Goal: Task Accomplishment & Management: Understand process/instructions

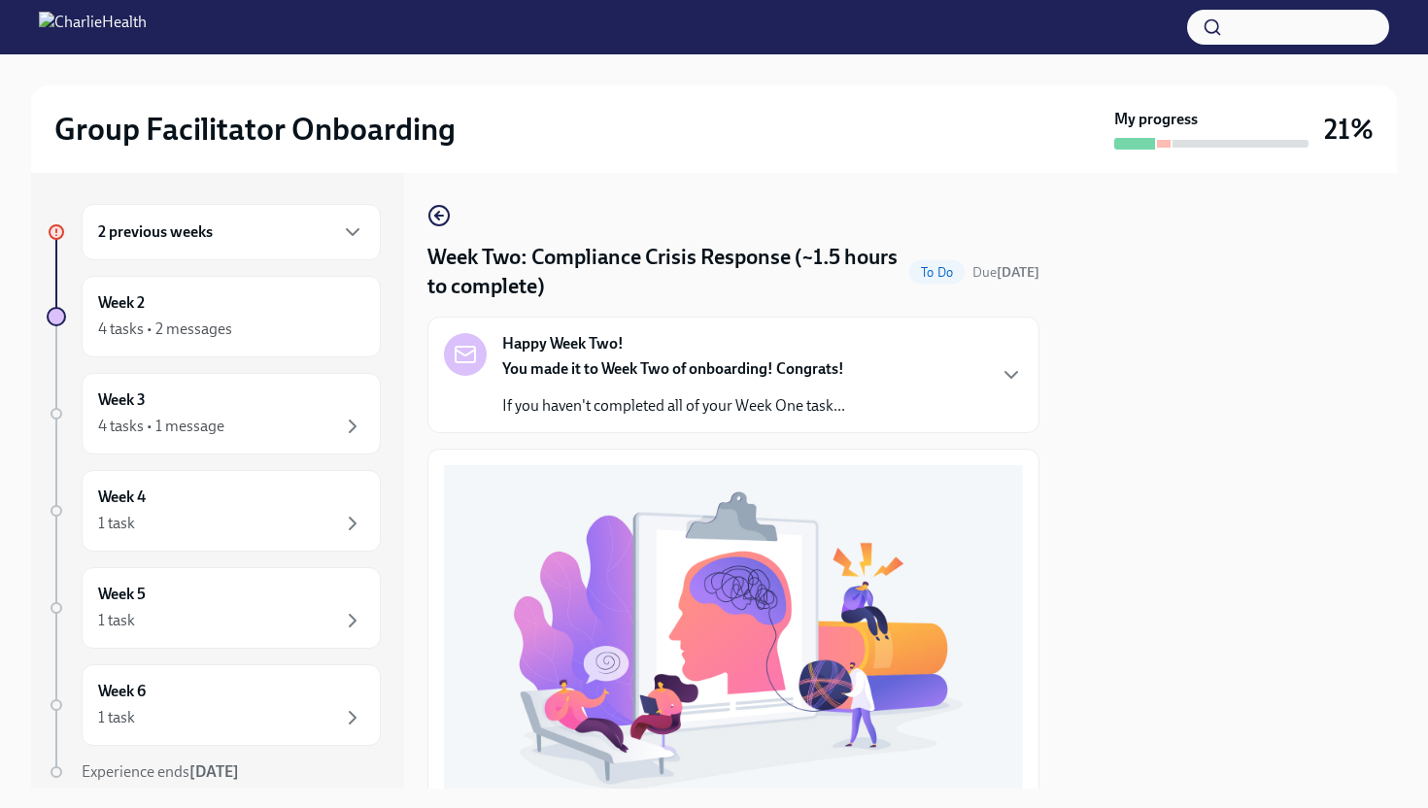
click at [288, 244] on div "2 previous weeks" at bounding box center [231, 232] width 299 height 56
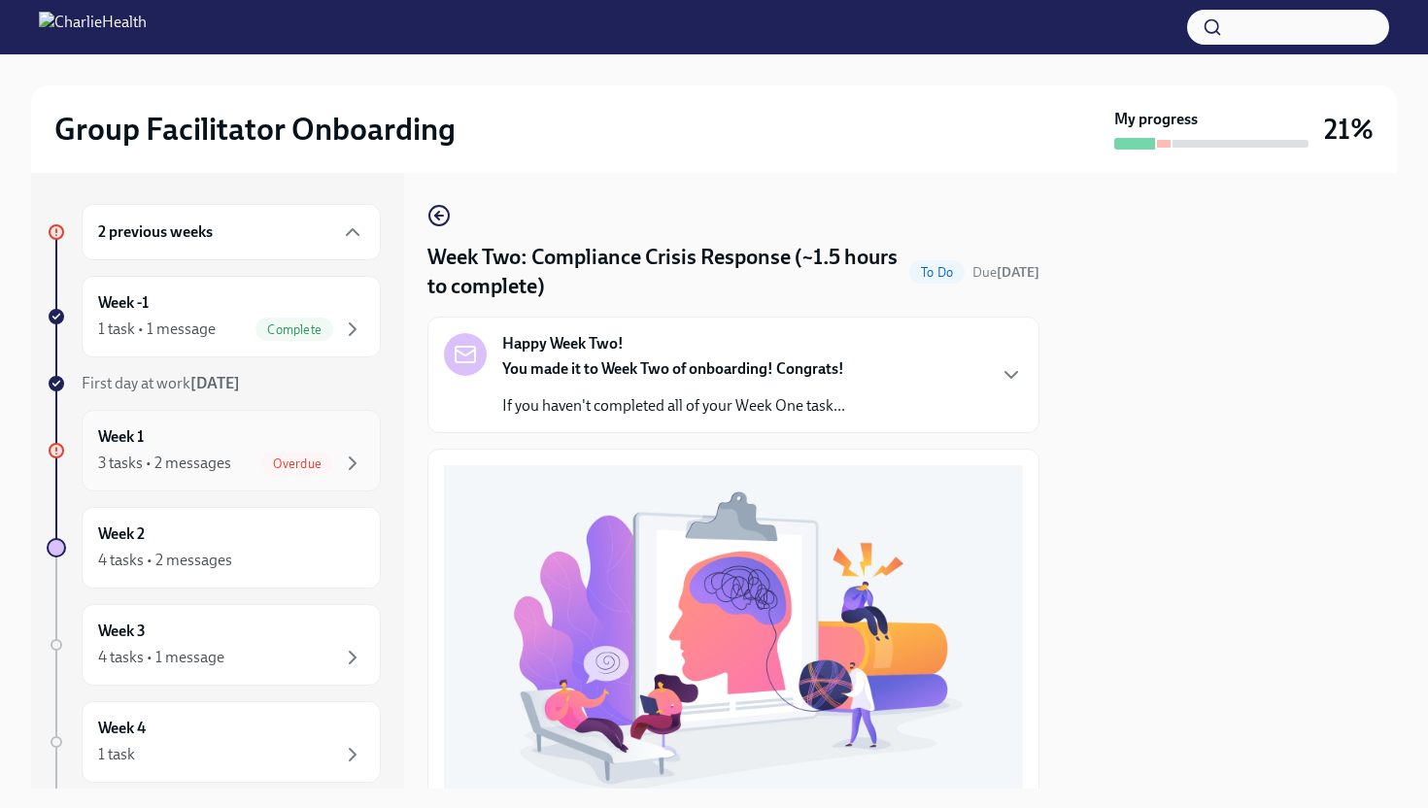
click at [337, 454] on div "Overdue" at bounding box center [312, 463] width 103 height 23
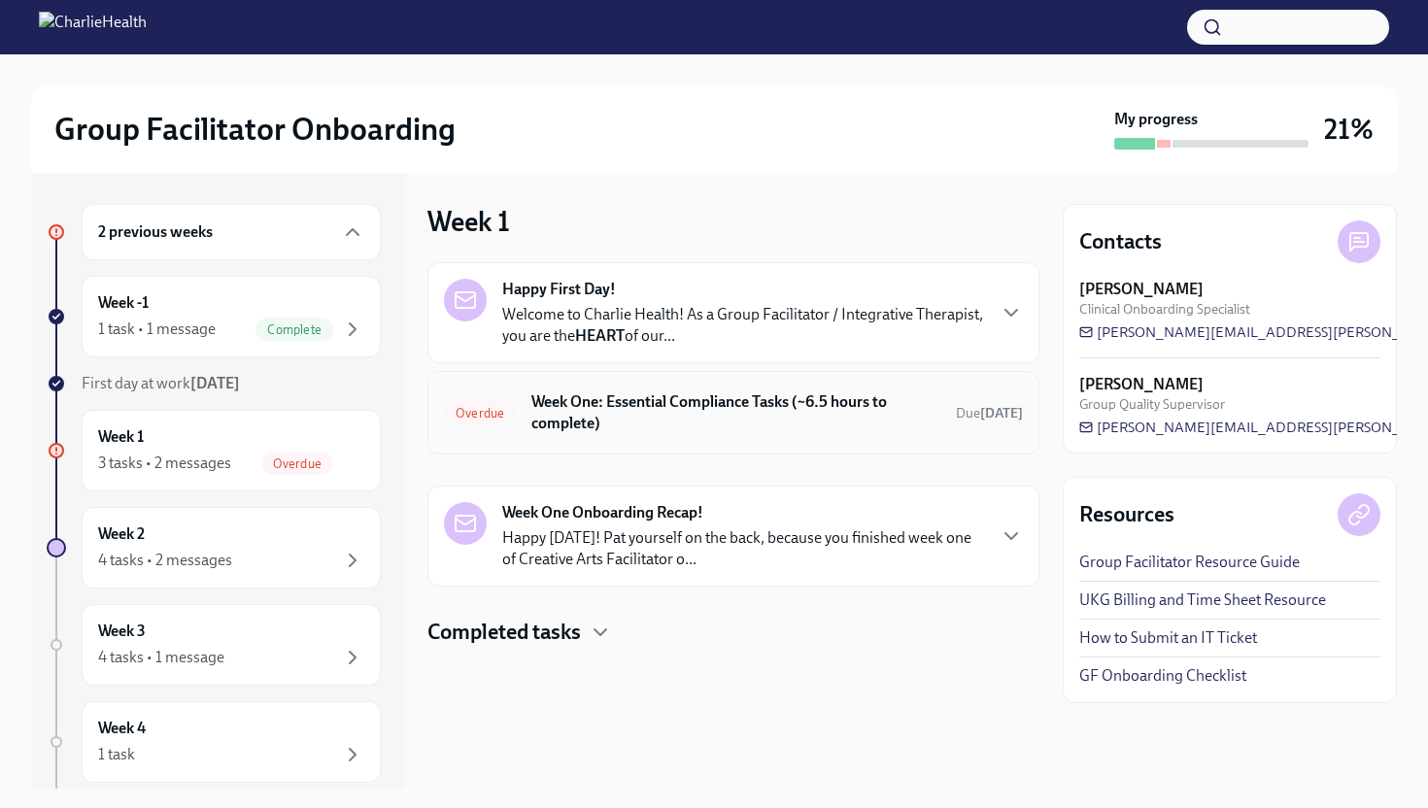
click at [597, 422] on h6 "Week One: Essential Compliance Tasks (~6.5 hours to complete)" at bounding box center [735, 412] width 409 height 43
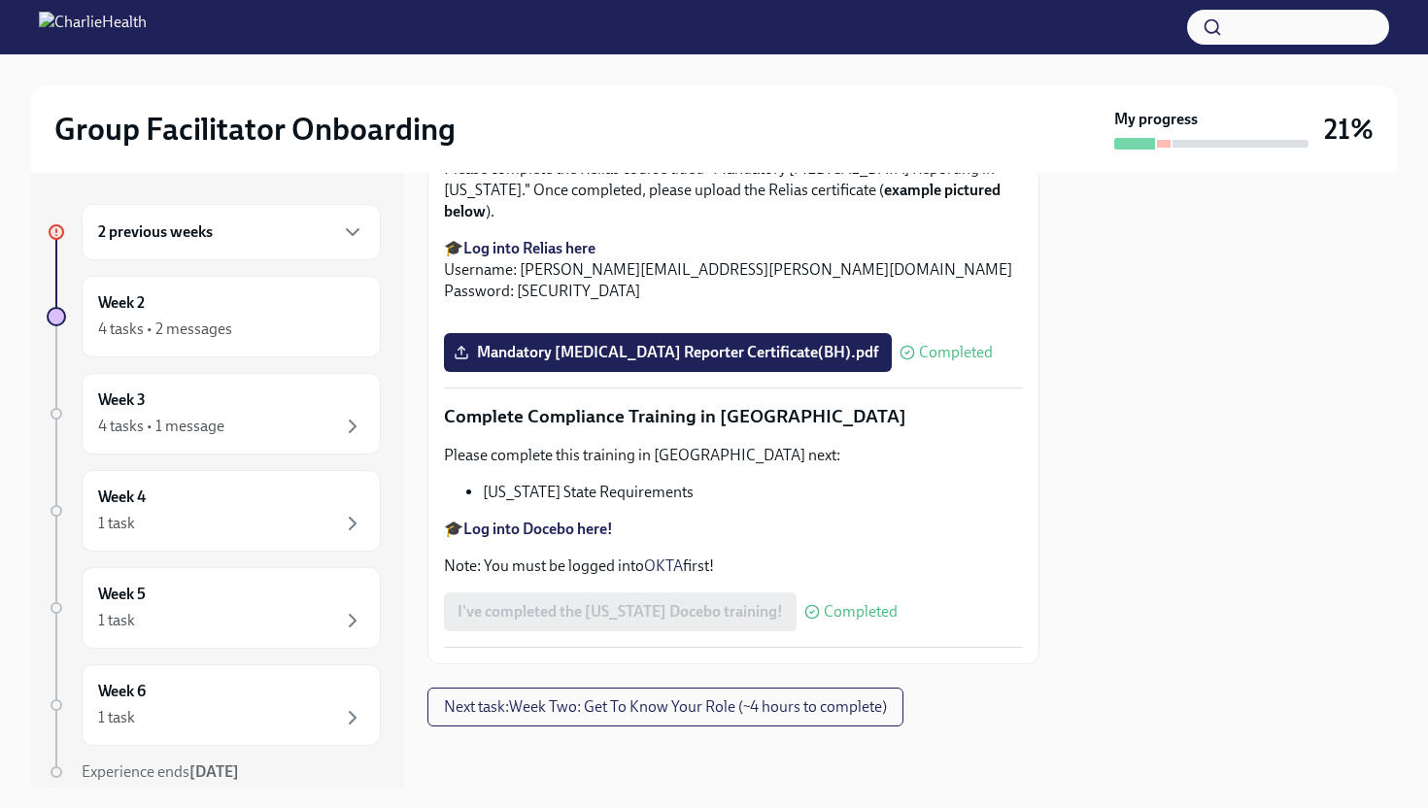
scroll to position [4112, 0]
click at [286, 395] on div "Week 3 4 tasks • 1 message" at bounding box center [231, 413] width 266 height 49
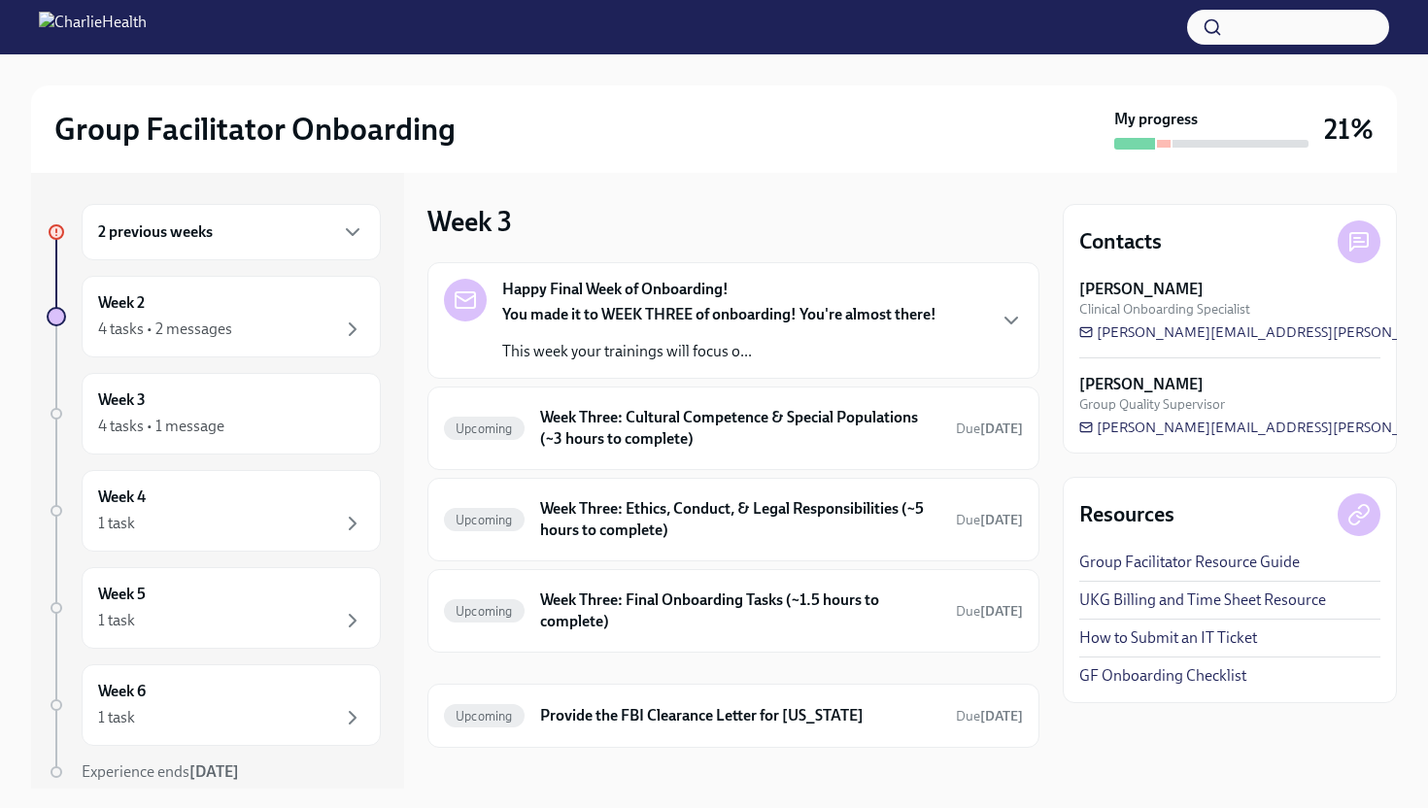
click at [308, 358] on div "2 previous weeks Week 2 4 tasks • 2 messages Week 3 4 tasks • 1 message Week 4 …" at bounding box center [214, 532] width 334 height 656
click at [314, 321] on div "4 tasks • 2 messages" at bounding box center [231, 329] width 266 height 23
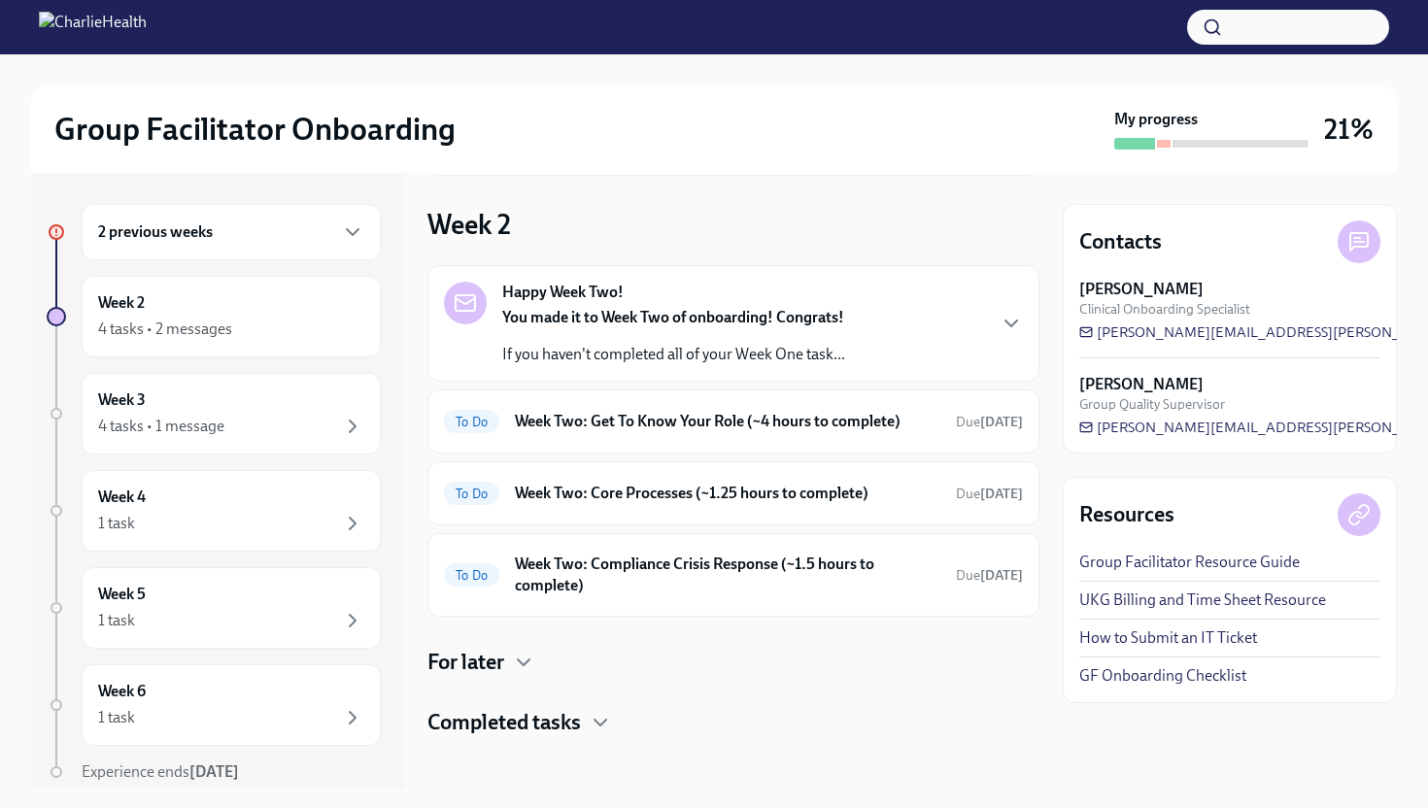
scroll to position [184, 0]
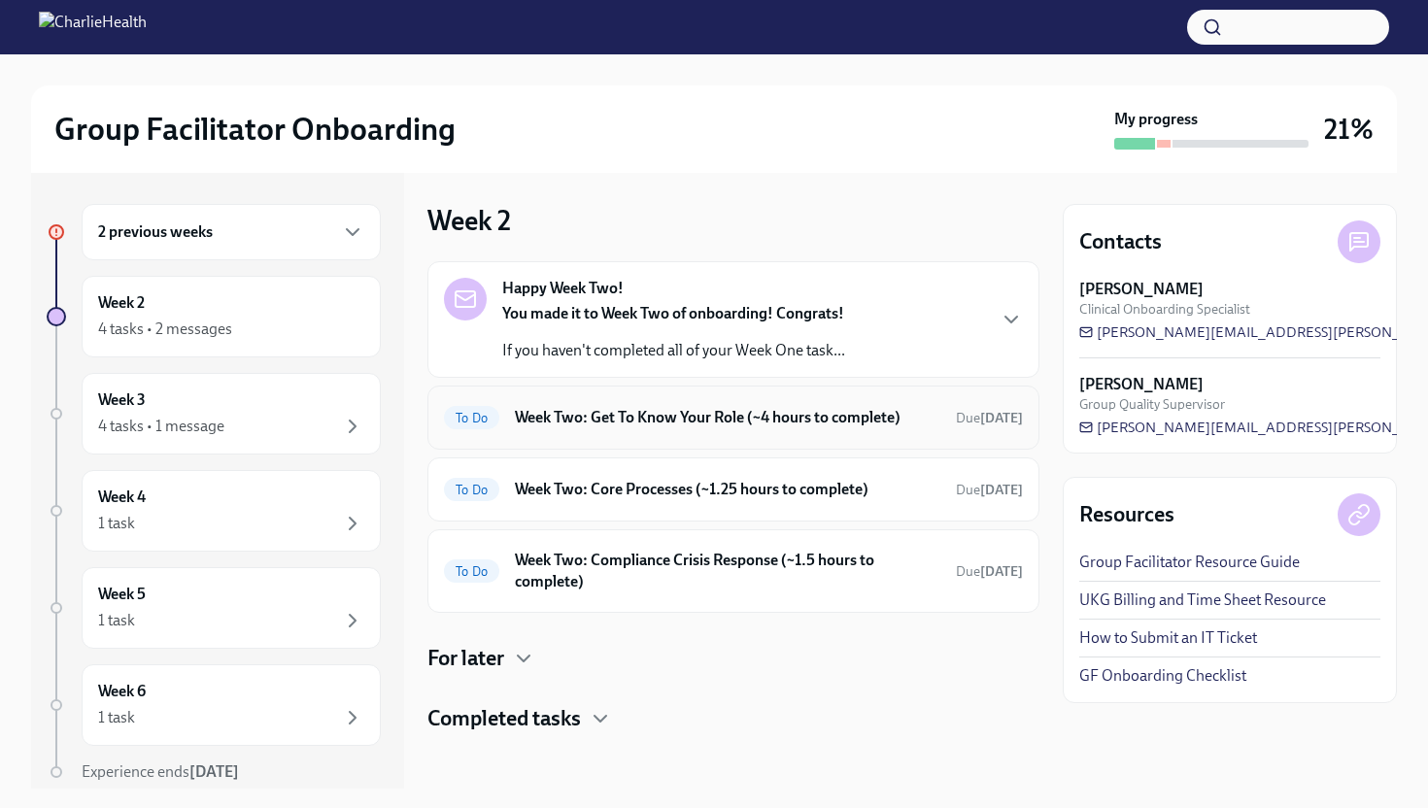
click at [612, 429] on div "To Do Week Two: Get To Know Your Role (~4 hours to complete) Due [DATE]" at bounding box center [733, 417] width 579 height 31
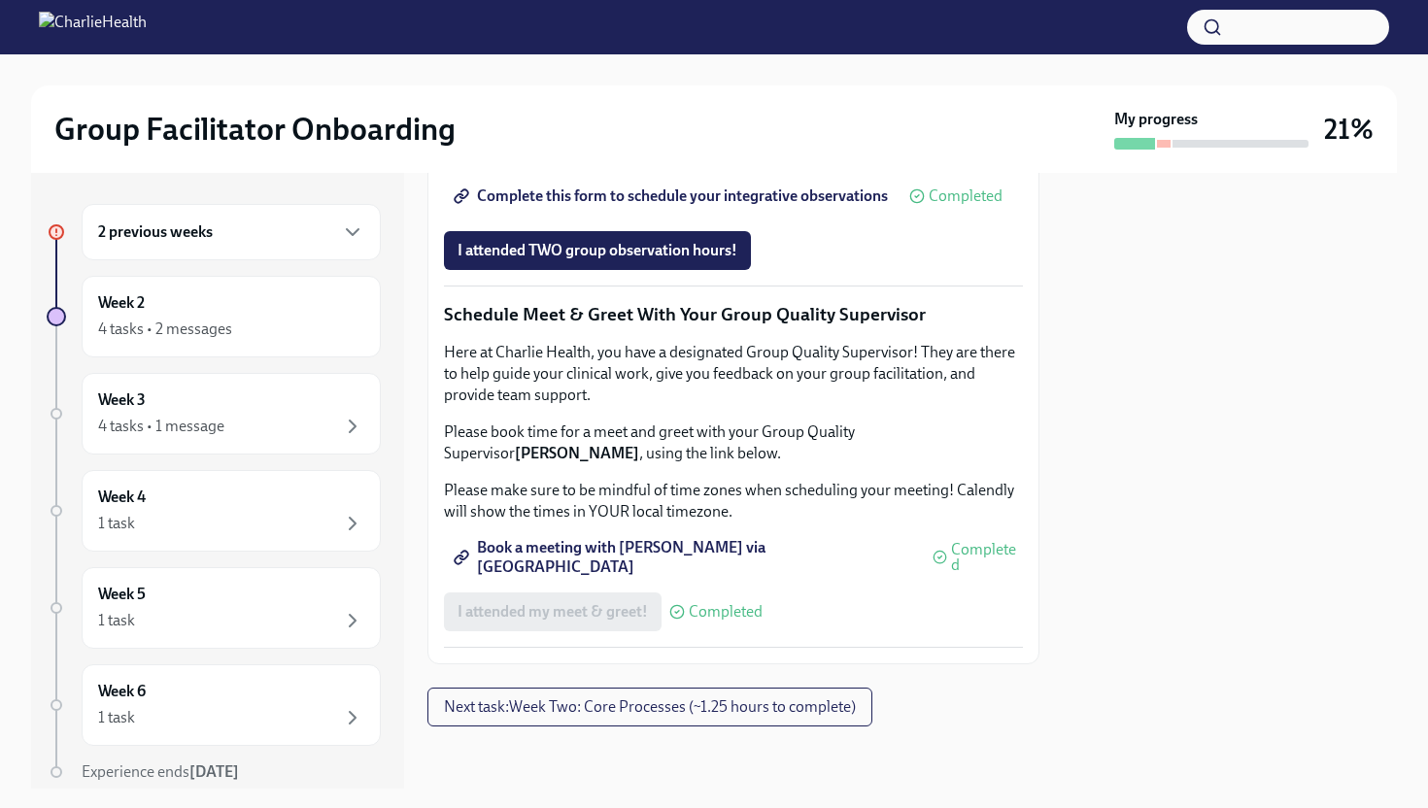
scroll to position [1853, 0]
click at [587, 689] on button "Next task : Week Two: Core Processes (~1.25 hours to complete)" at bounding box center [649, 707] width 445 height 39
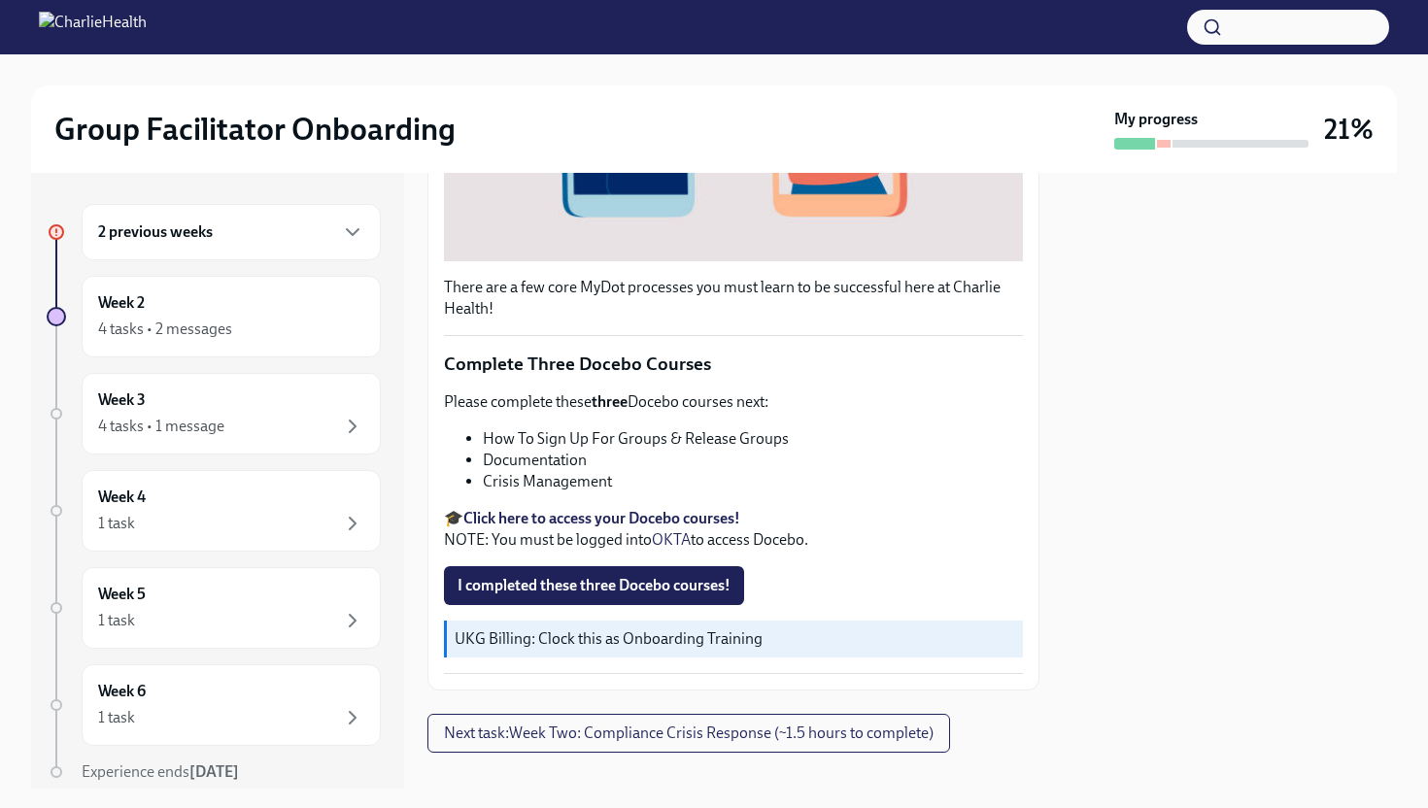
scroll to position [585, 0]
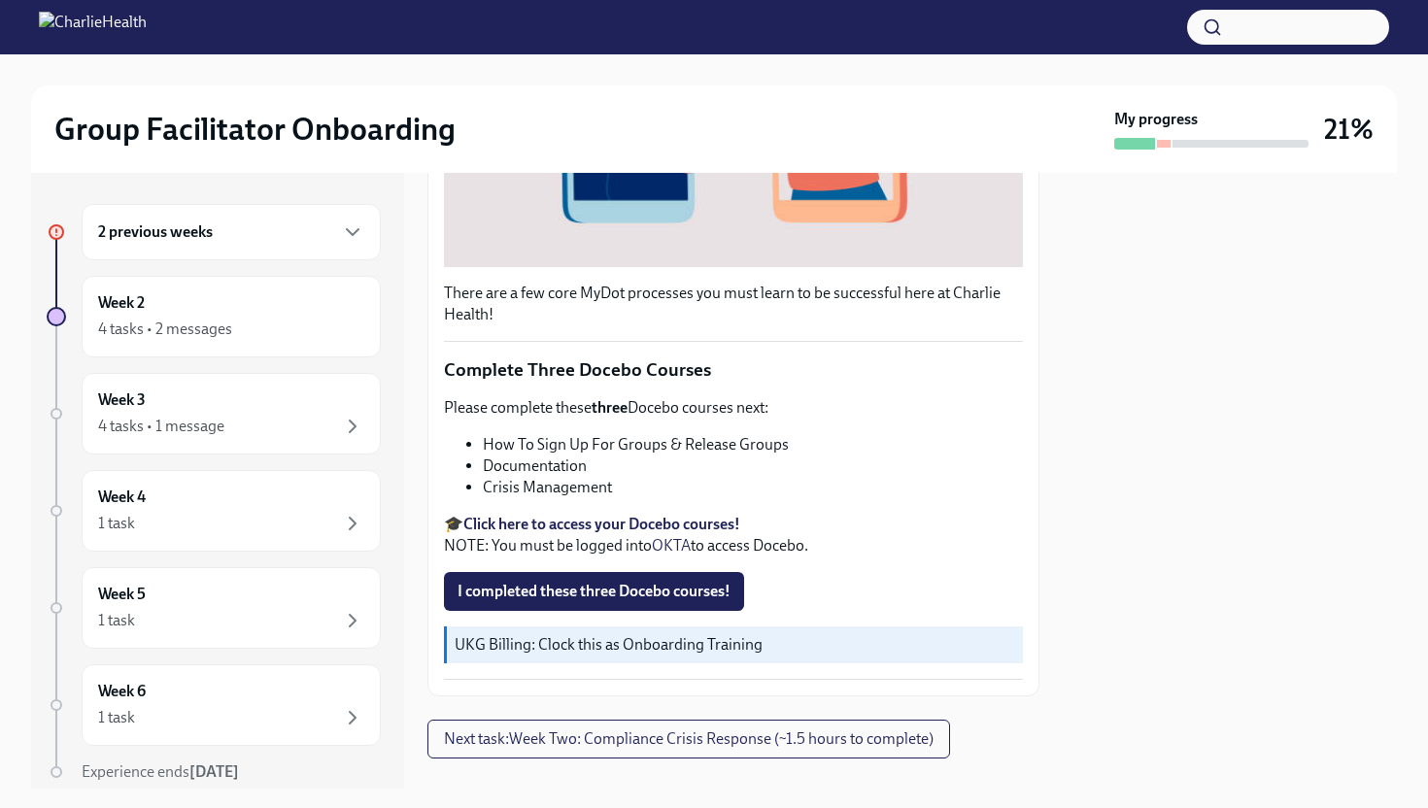
click at [632, 526] on strong "Click here to access your Docebo courses!" at bounding box center [601, 524] width 277 height 18
click at [601, 518] on strong "Click here to access your Docebo courses!" at bounding box center [601, 524] width 277 height 18
click at [588, 519] on strong "Click here to access your Docebo courses!" at bounding box center [601, 524] width 277 height 18
